Goal: Check status

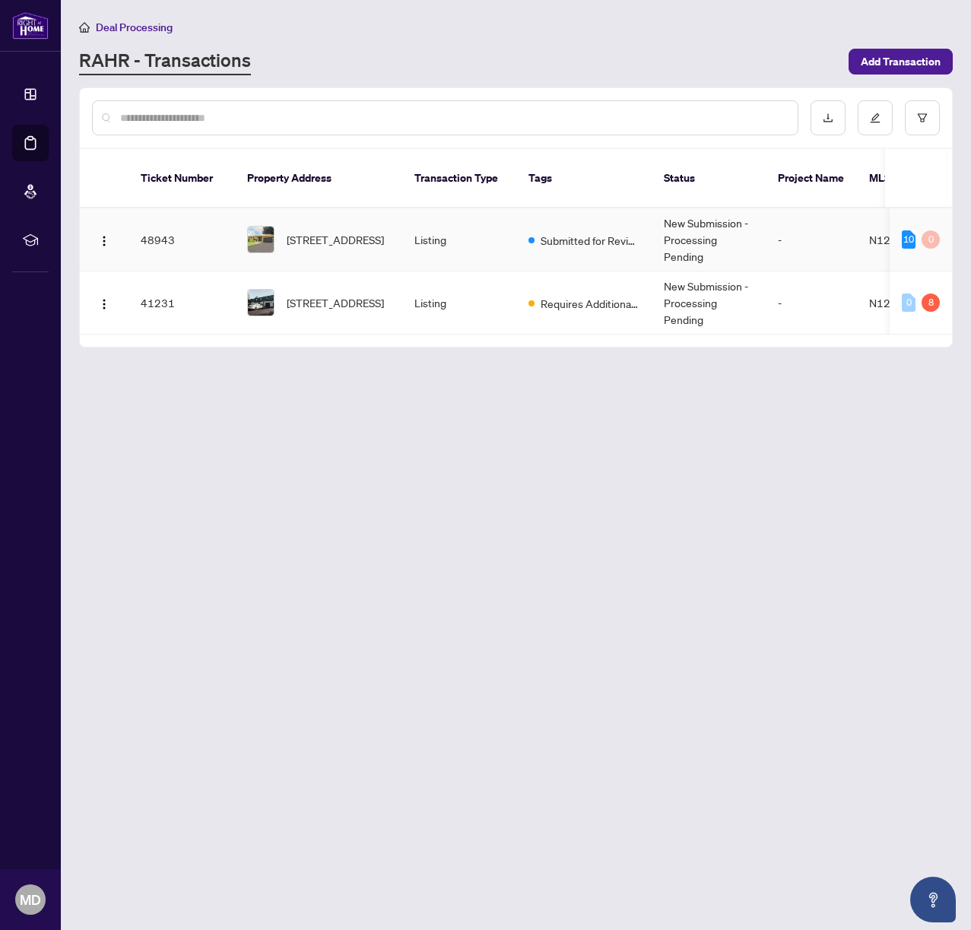
click at [666, 222] on td "New Submission - Processing Pending" at bounding box center [709, 239] width 114 height 63
